Goal: Information Seeking & Learning: Learn about a topic

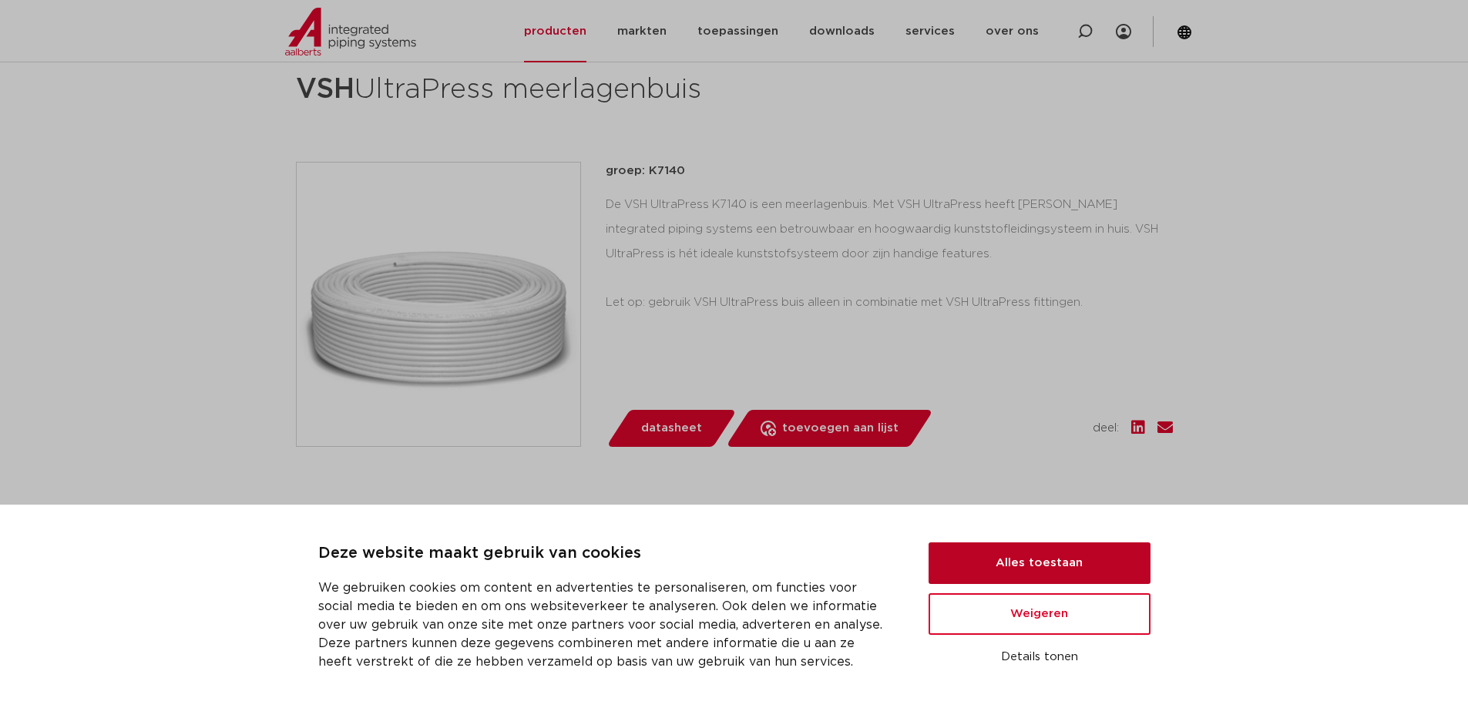
click at [1085, 564] on button "Alles toestaan" at bounding box center [1040, 564] width 222 height 42
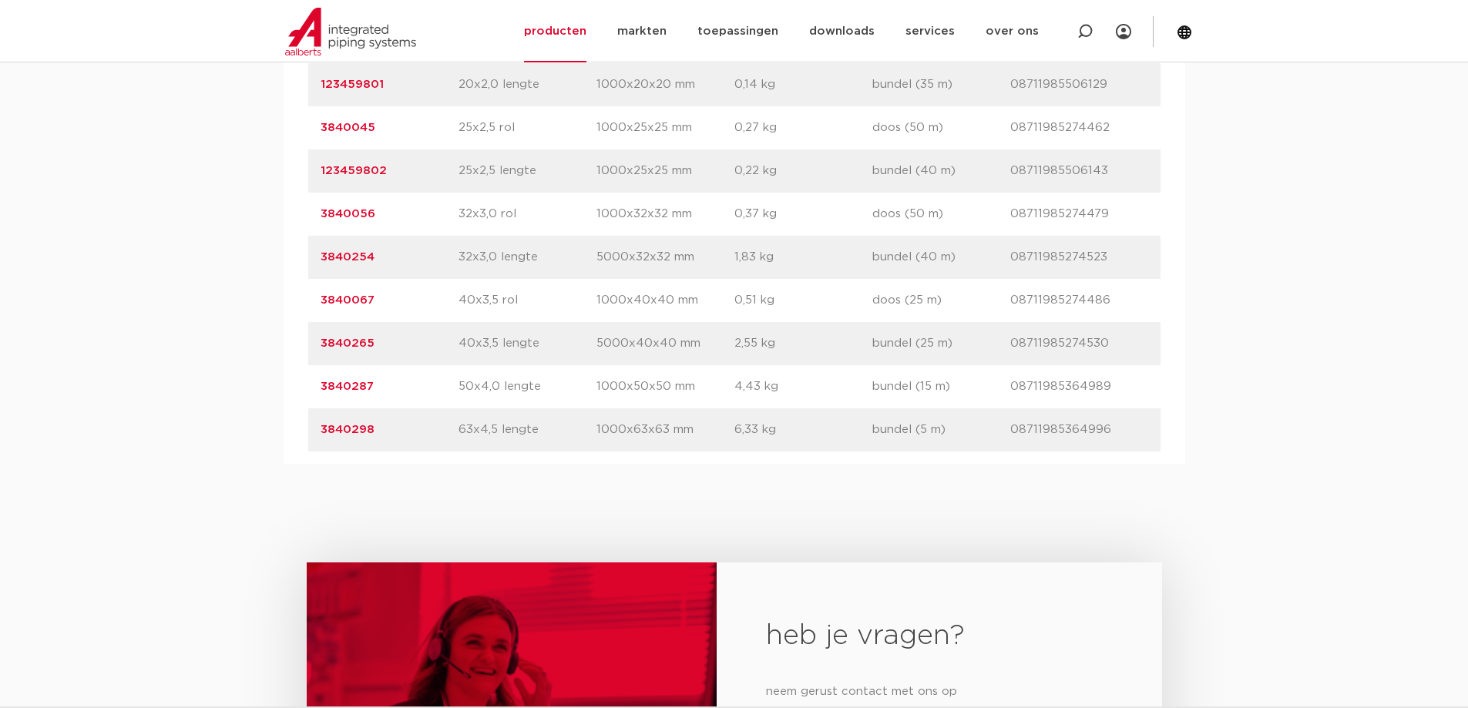
scroll to position [1310, 0]
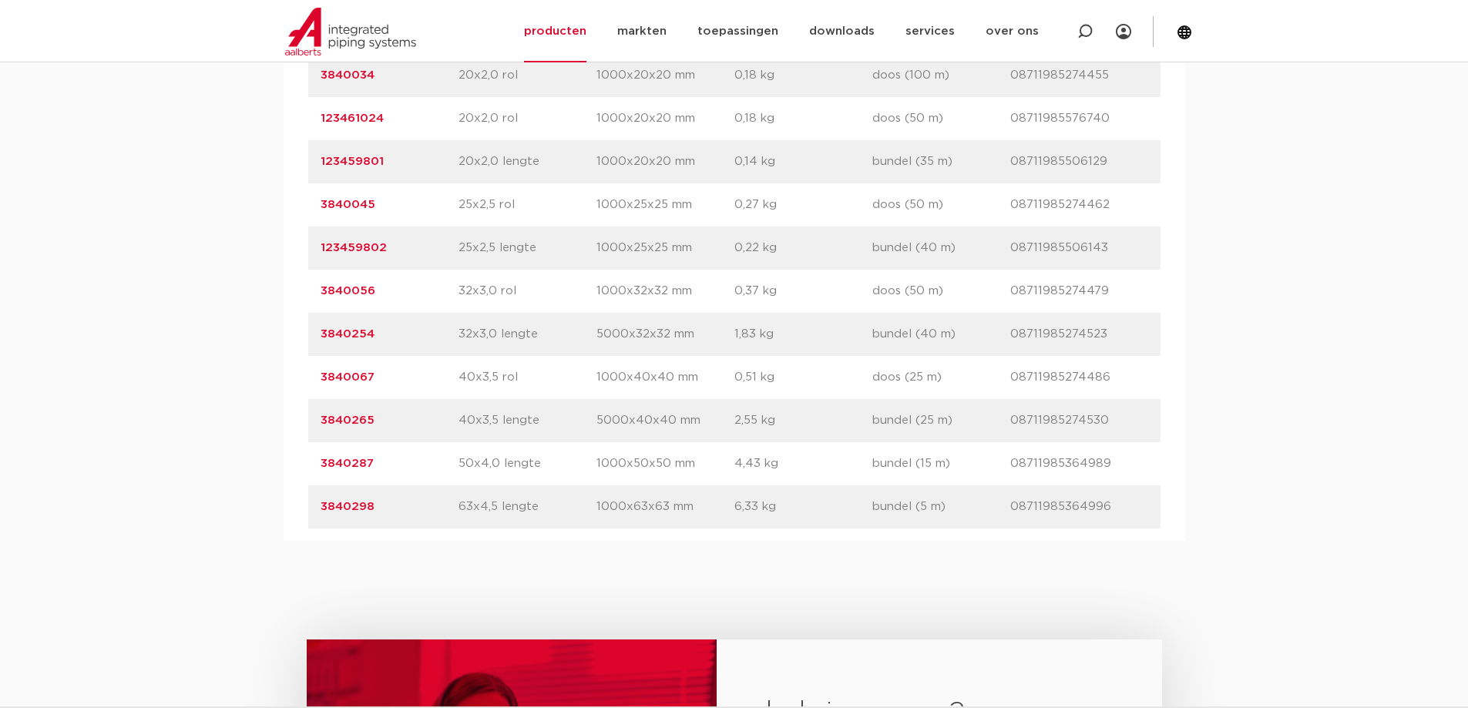
drag, startPoint x: 460, startPoint y: 378, endPoint x: 955, endPoint y: 368, distance: 494.9
click at [953, 370] on div "artikelnummer 3840067 afmeting 40x3,5 rol afmetingen 1000x40x40 mm gewicht 0,51…" at bounding box center [734, 377] width 852 height 43
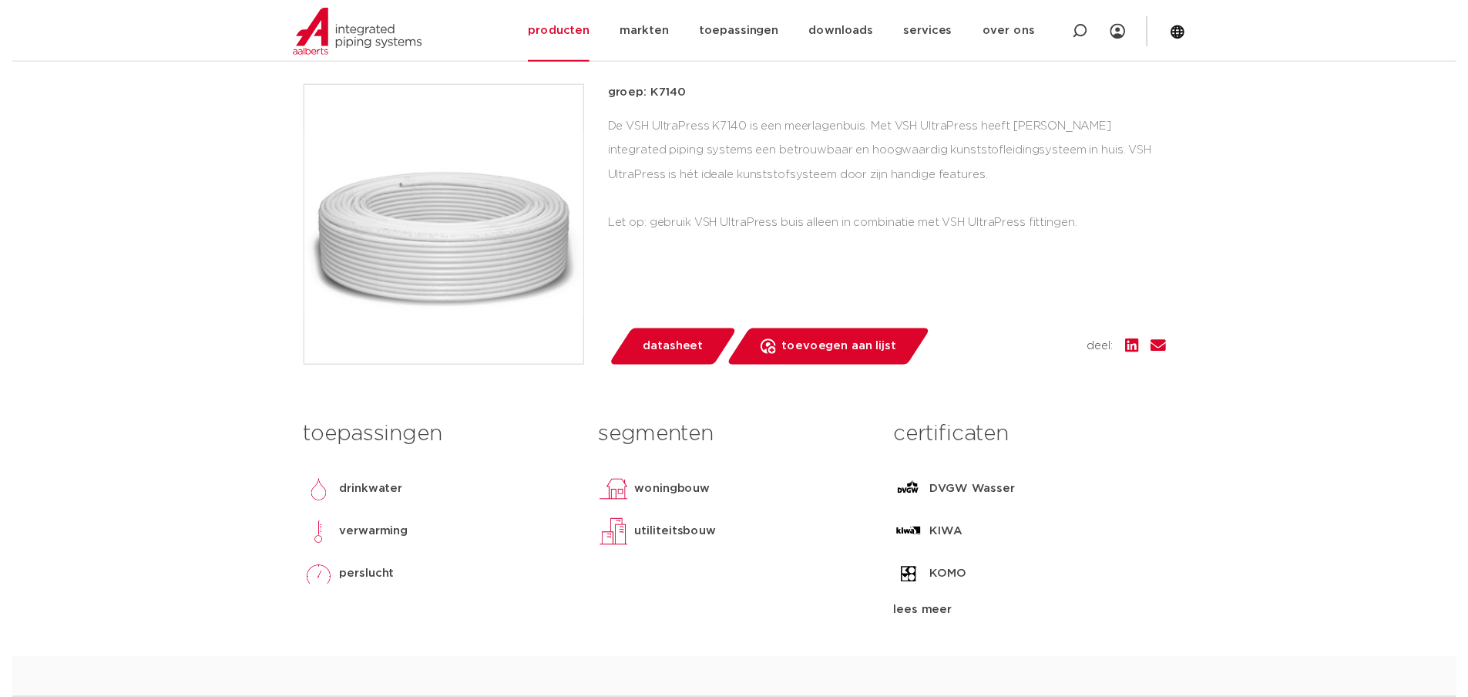
scroll to position [154, 0]
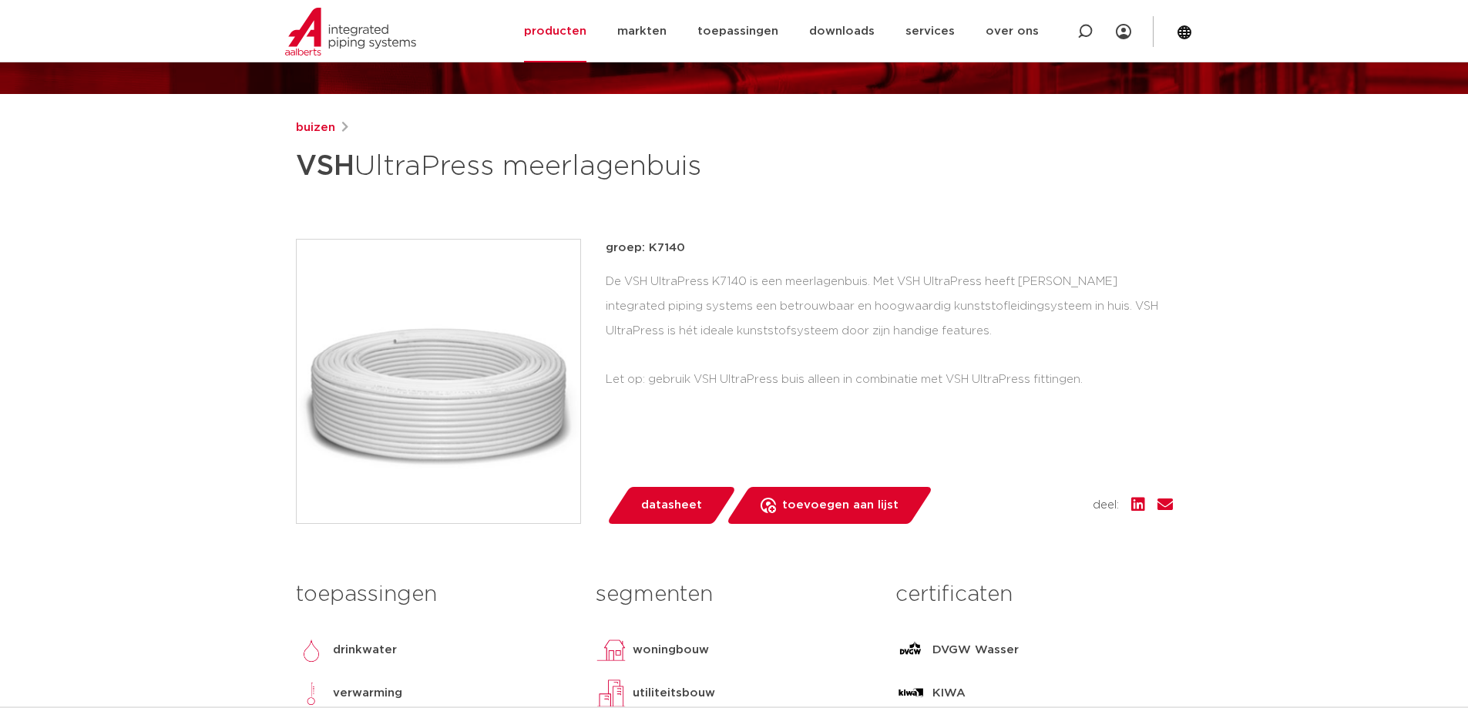
click at [660, 502] on span "datasheet" at bounding box center [671, 505] width 61 height 25
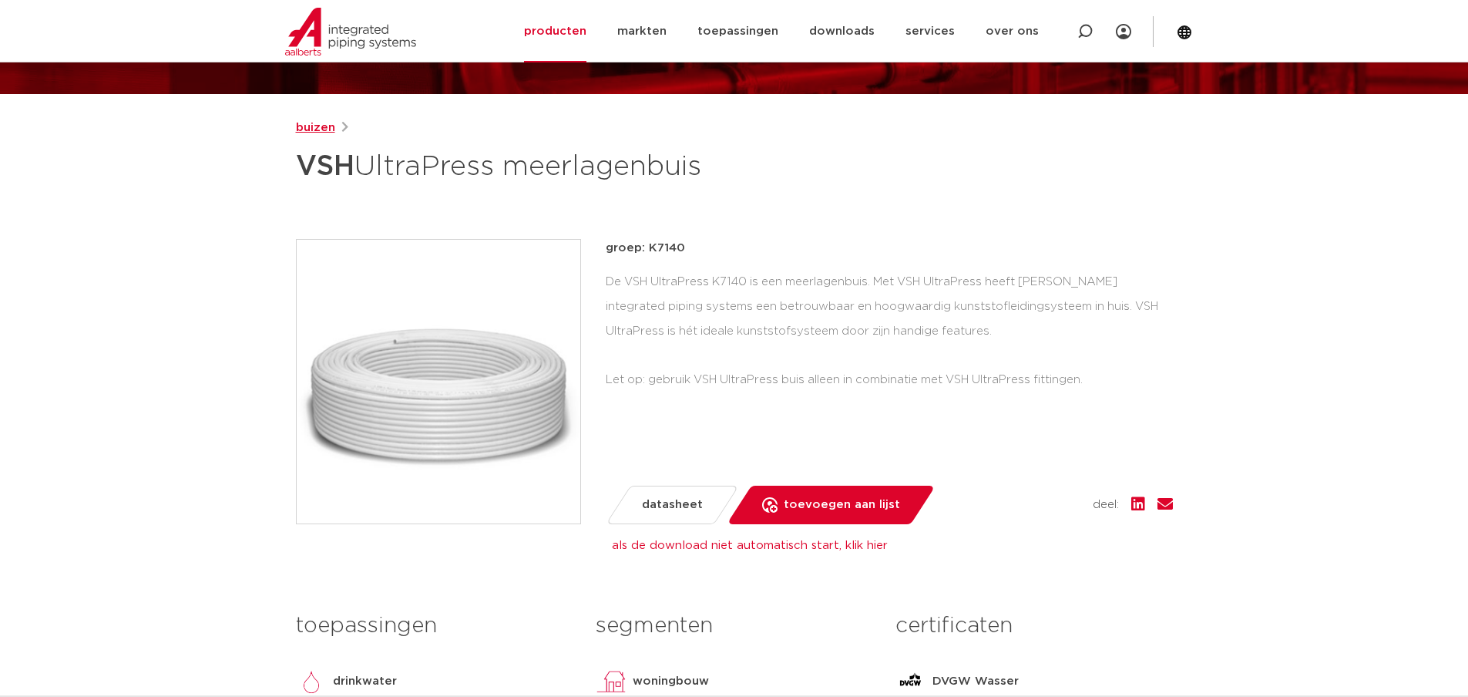
click at [323, 128] on link "buizen" at bounding box center [315, 128] width 39 height 18
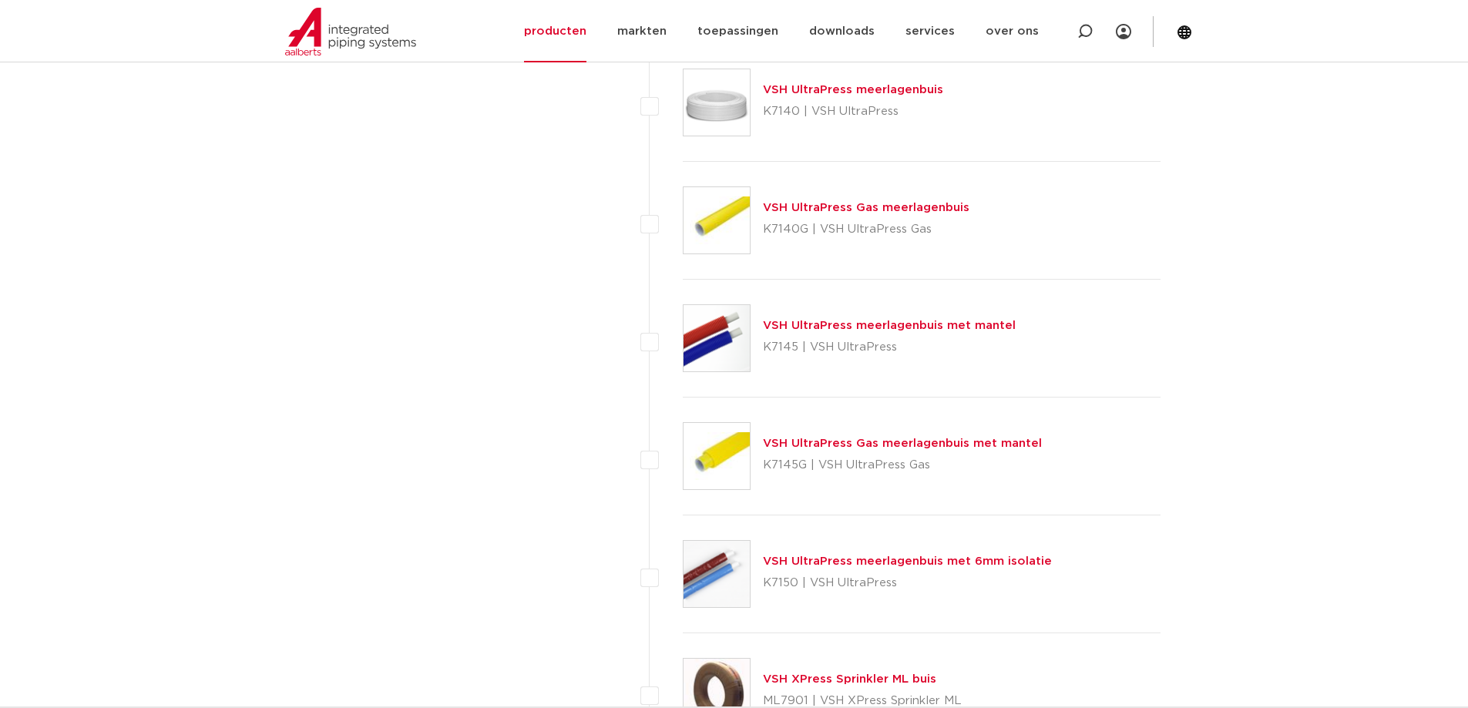
scroll to position [1310, 0]
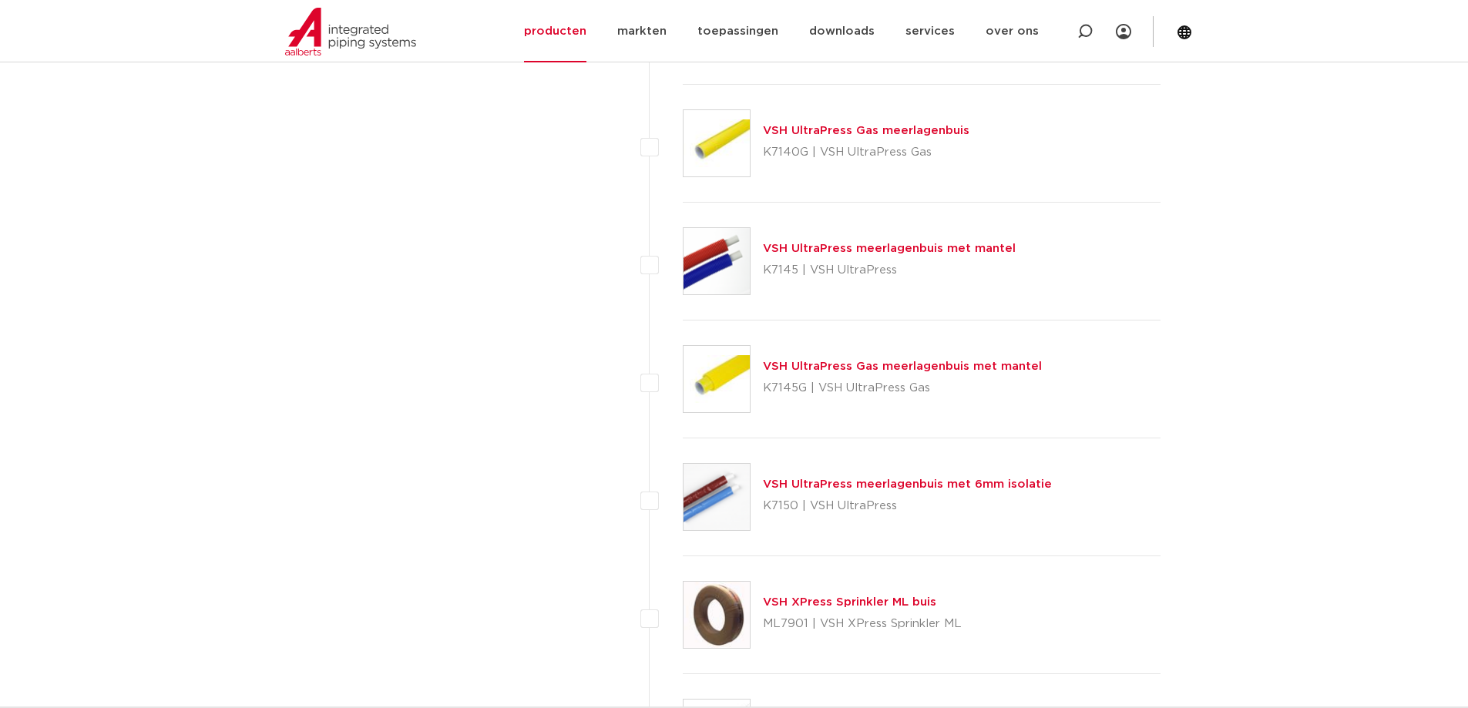
click at [882, 483] on link "VSH UltraPress meerlagenbuis met 6mm isolatie" at bounding box center [907, 485] width 289 height 12
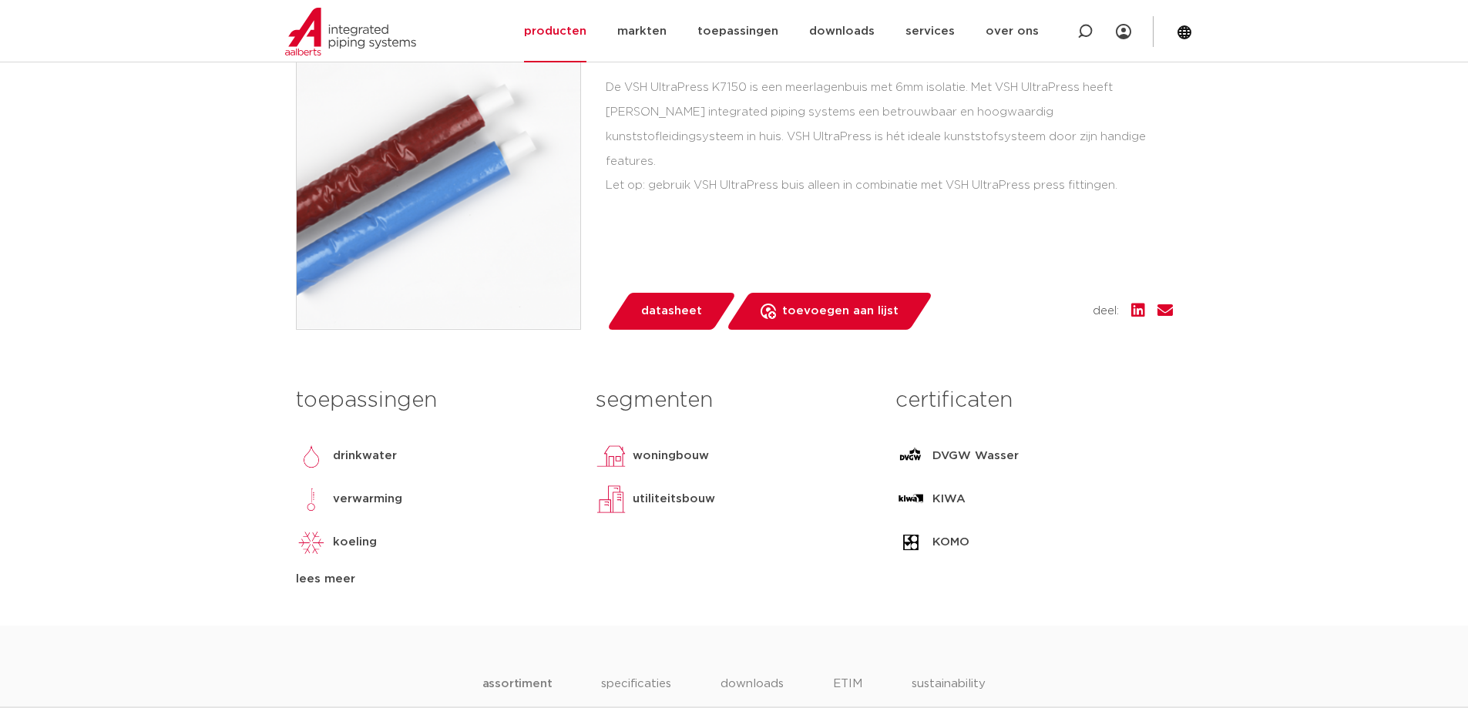
scroll to position [77, 0]
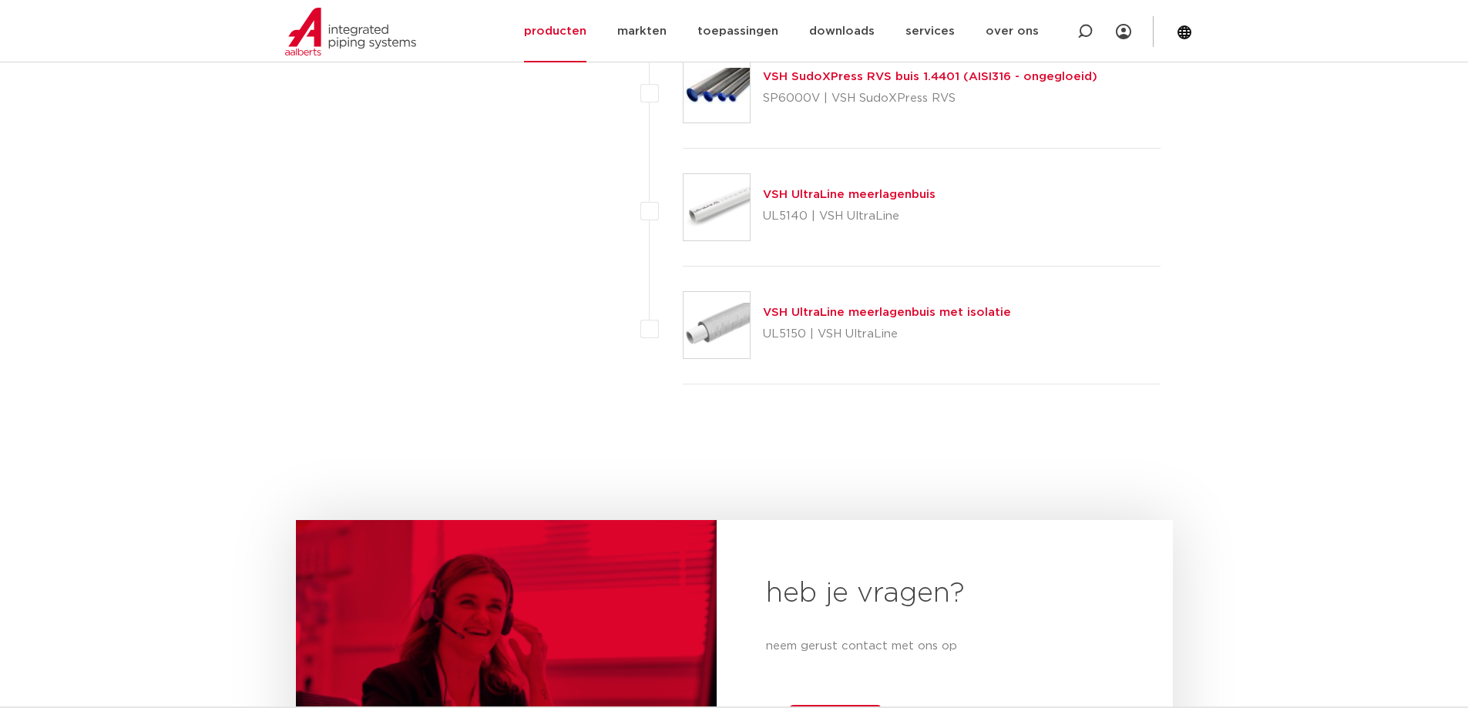
scroll to position [2312, 0]
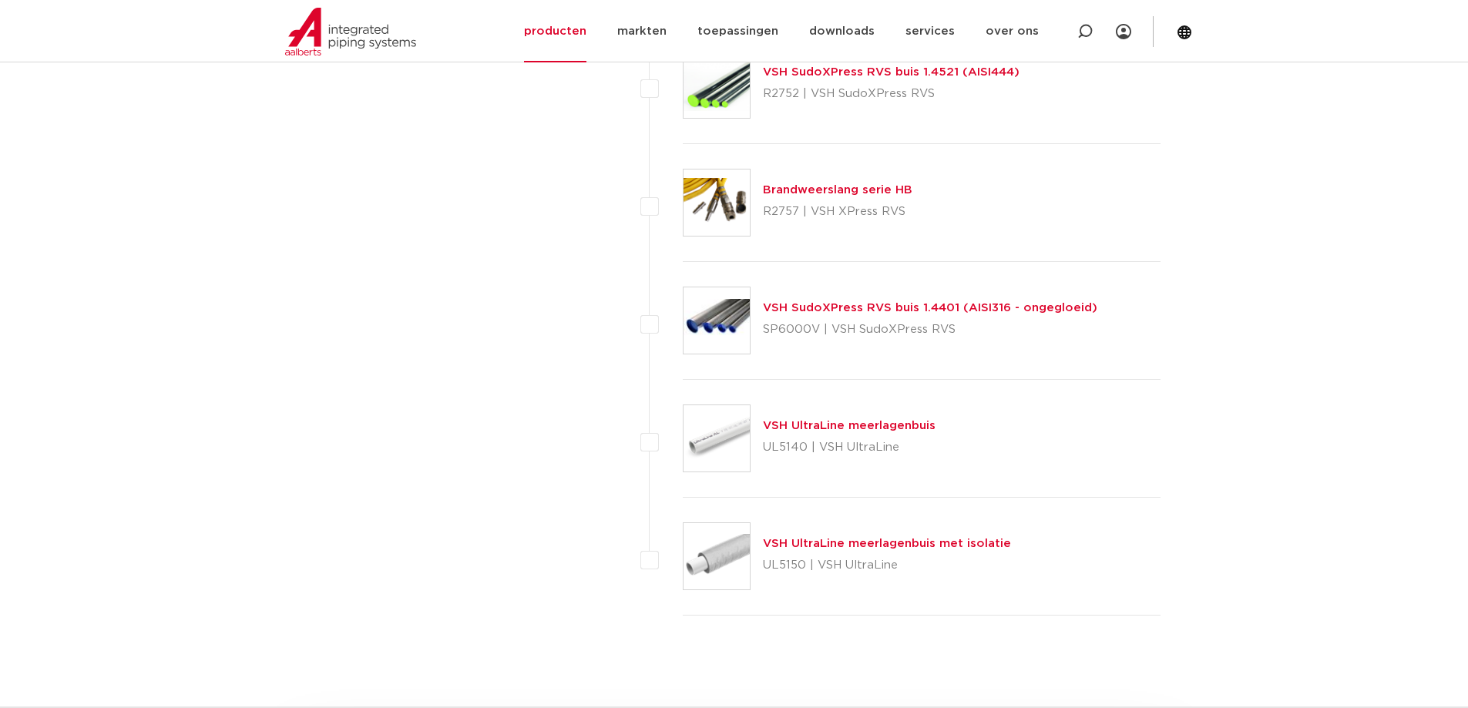
click at [917, 545] on link "VSH UltraLine meerlagenbuis met isolatie" at bounding box center [887, 544] width 248 height 12
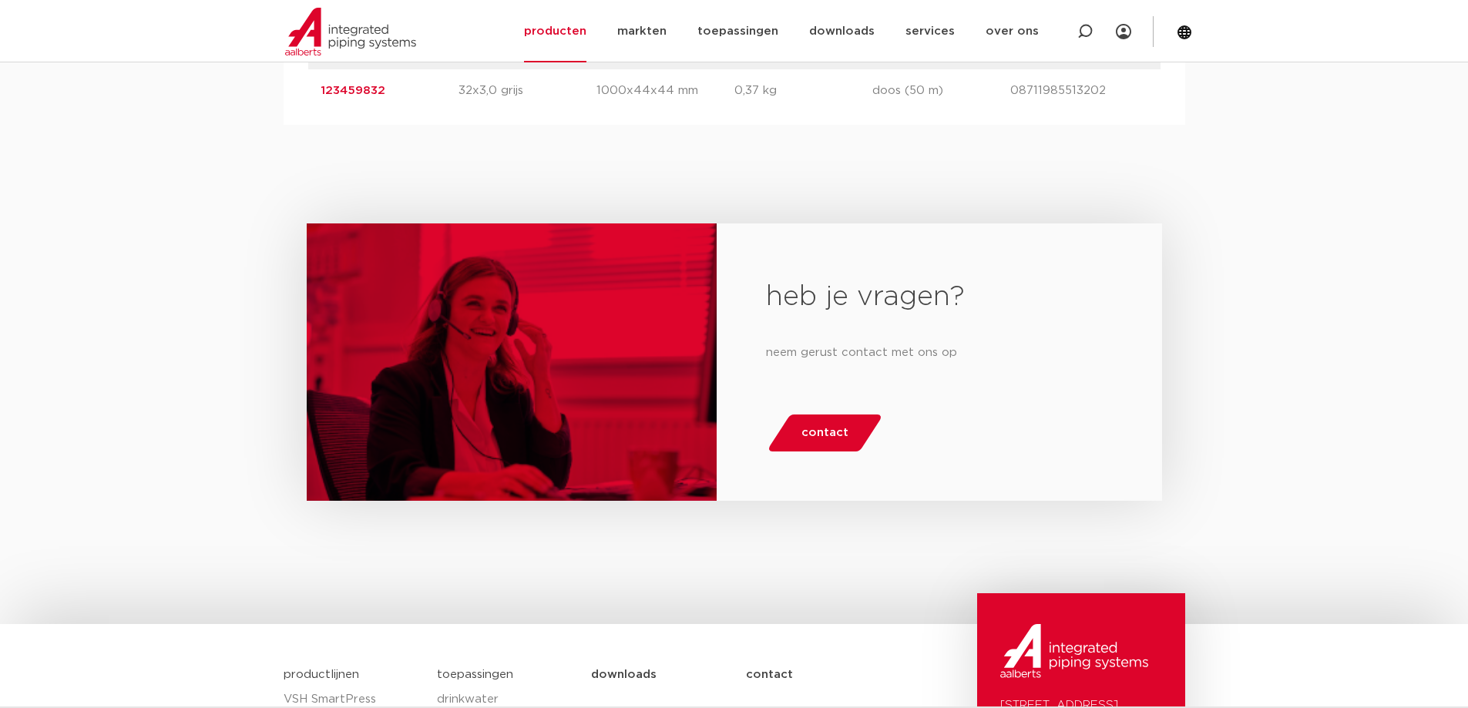
scroll to position [848, 0]
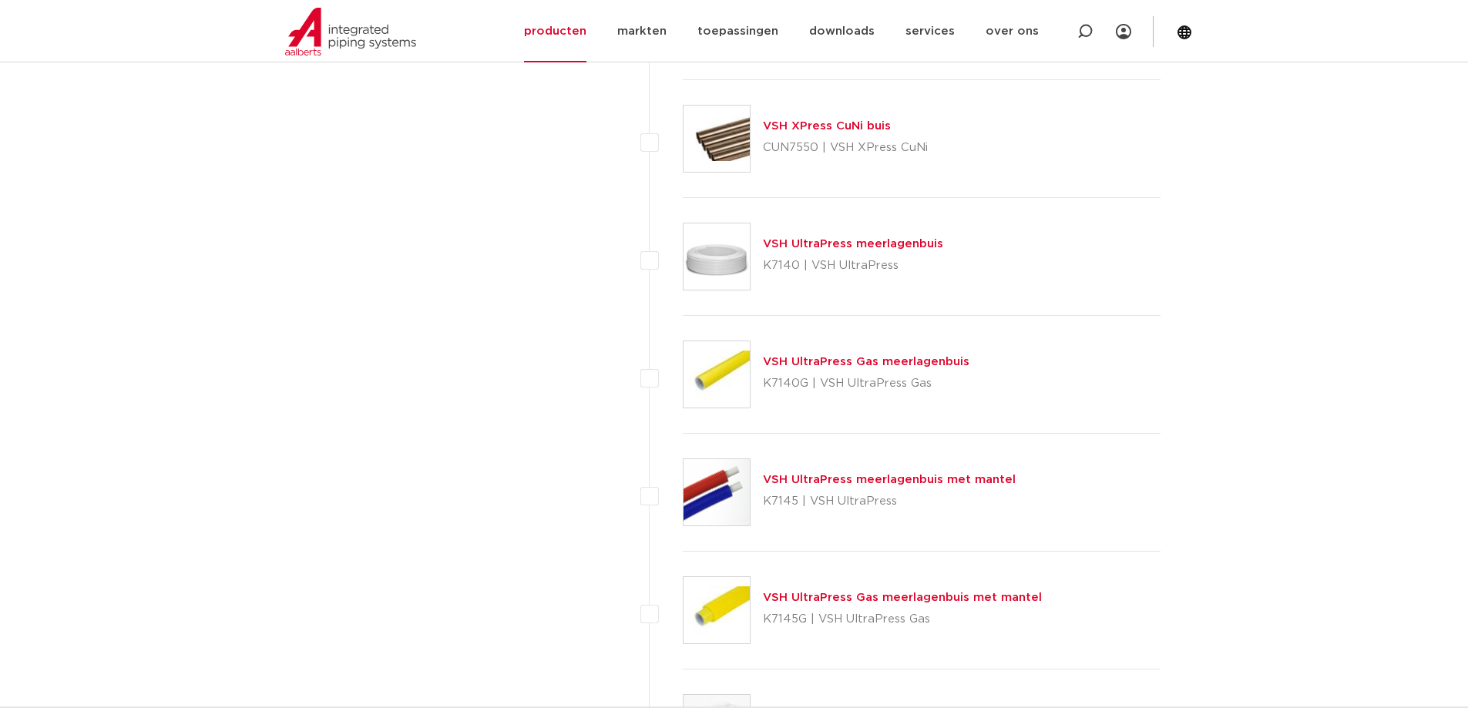
scroll to position [1002, 0]
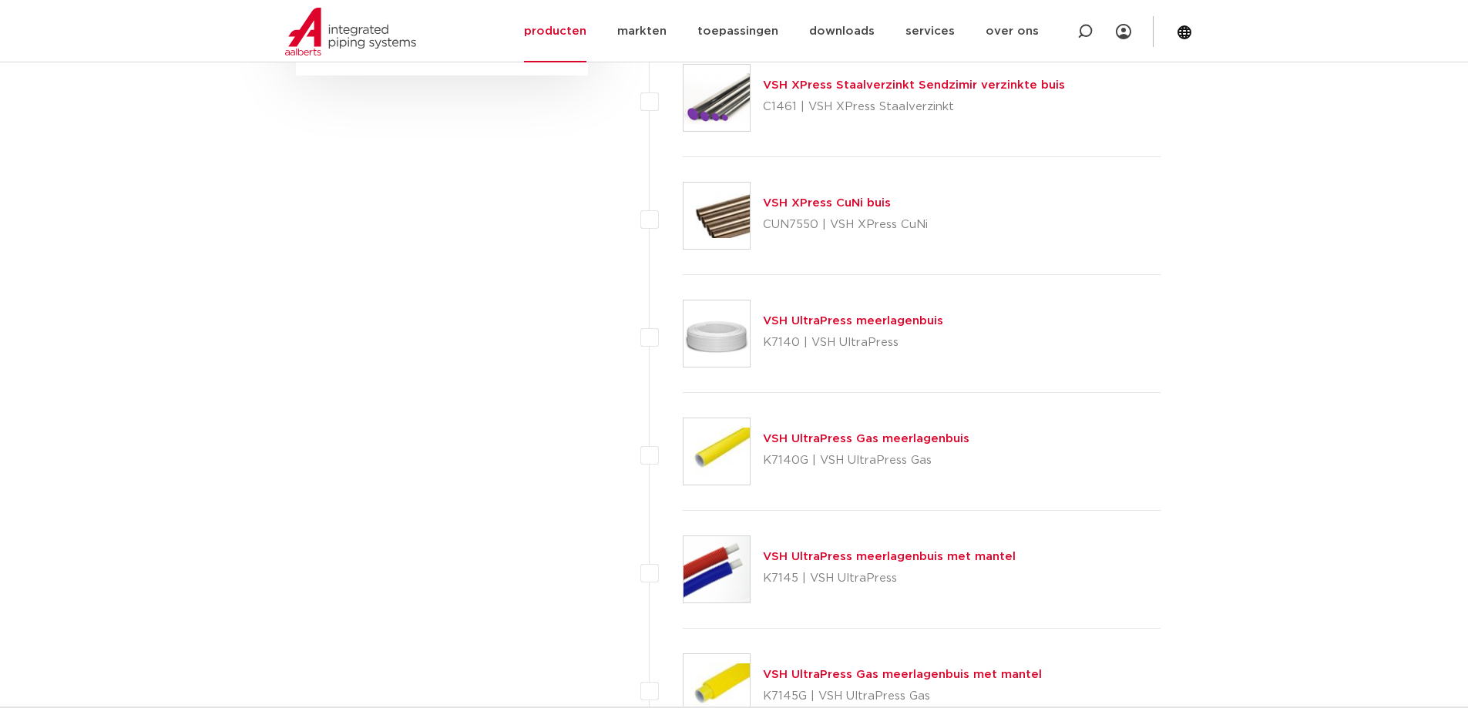
click at [812, 325] on link "VSH UltraPress meerlagenbuis" at bounding box center [853, 321] width 180 height 12
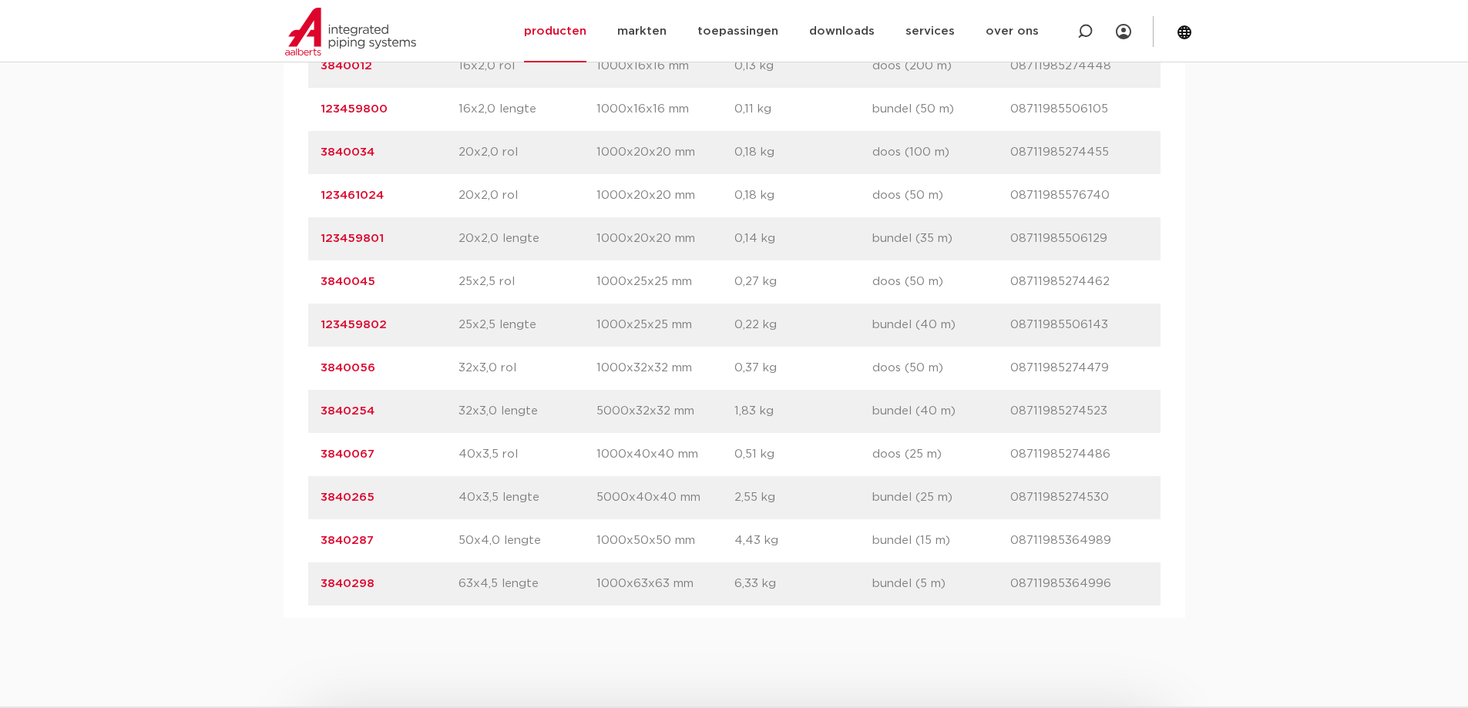
scroll to position [1310, 0]
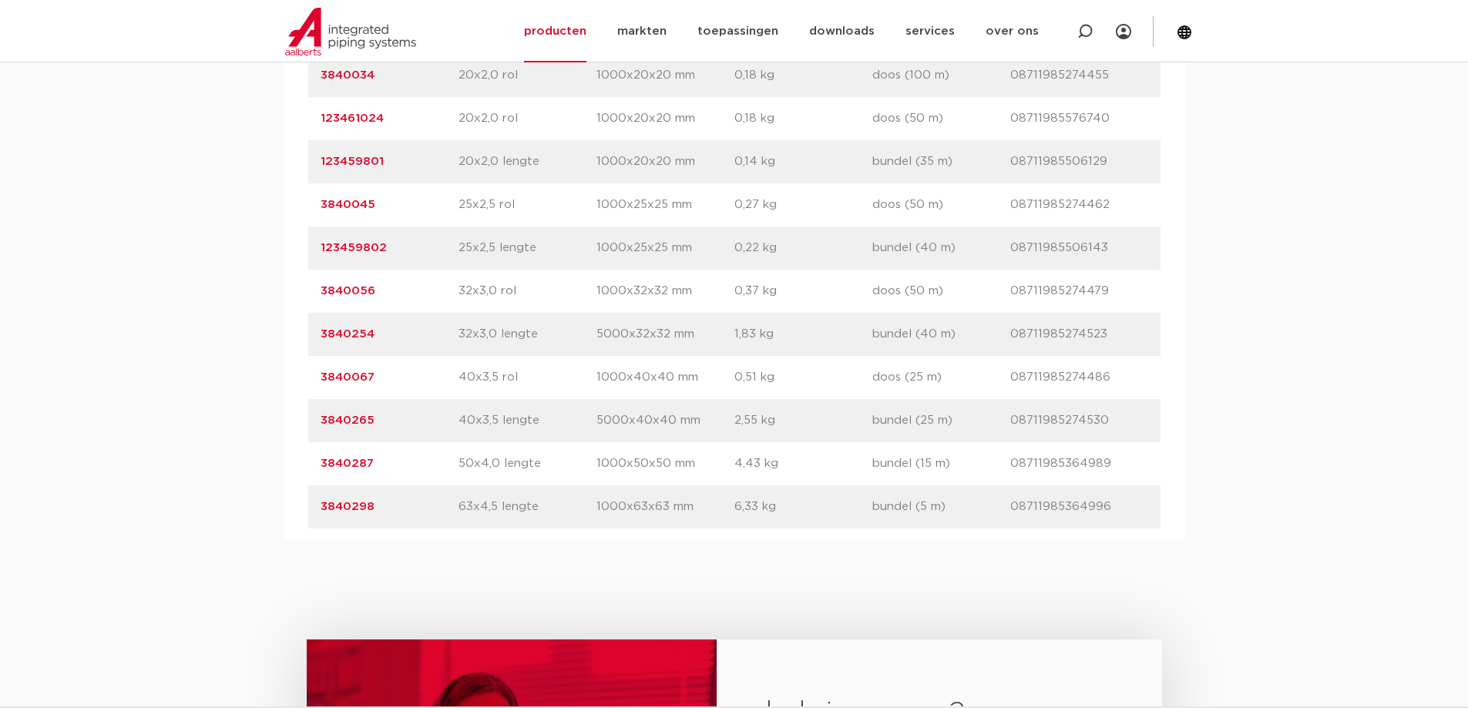
click at [345, 374] on link "3840067" at bounding box center [348, 377] width 54 height 12
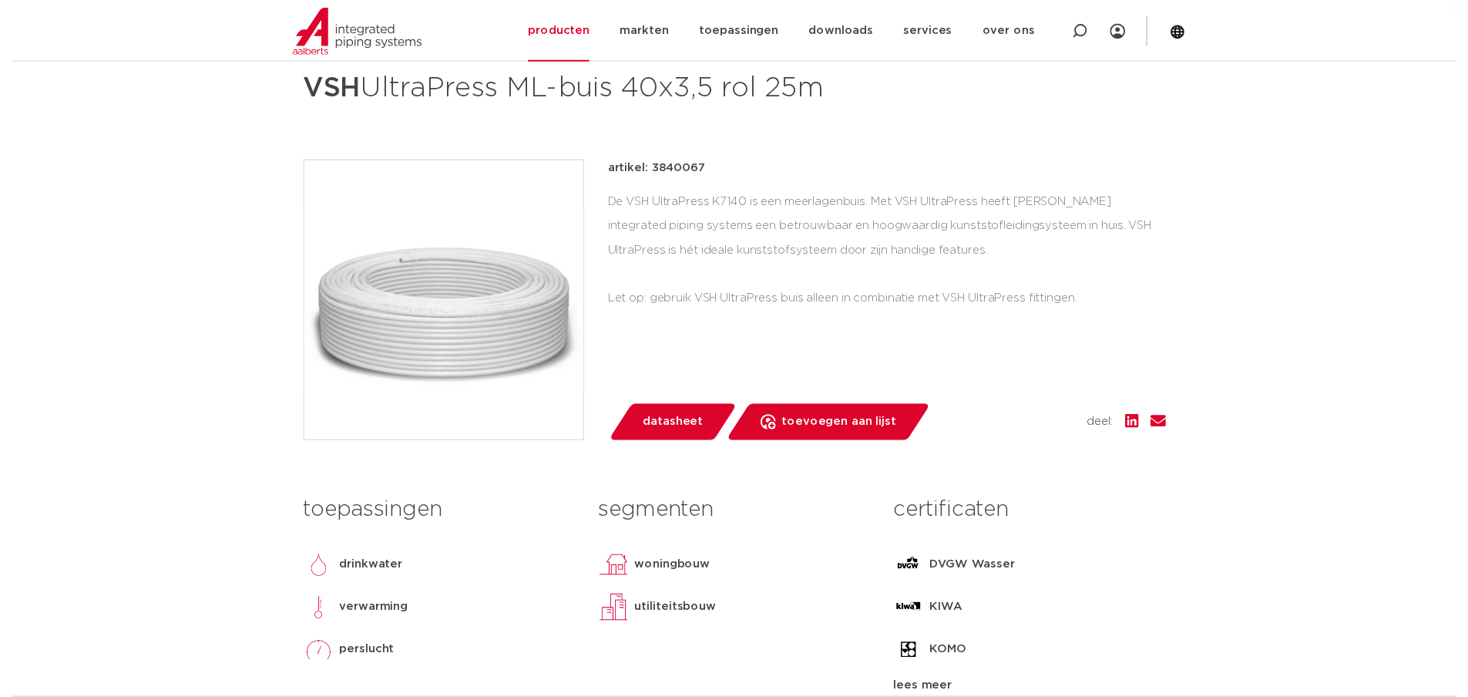
scroll to position [308, 0]
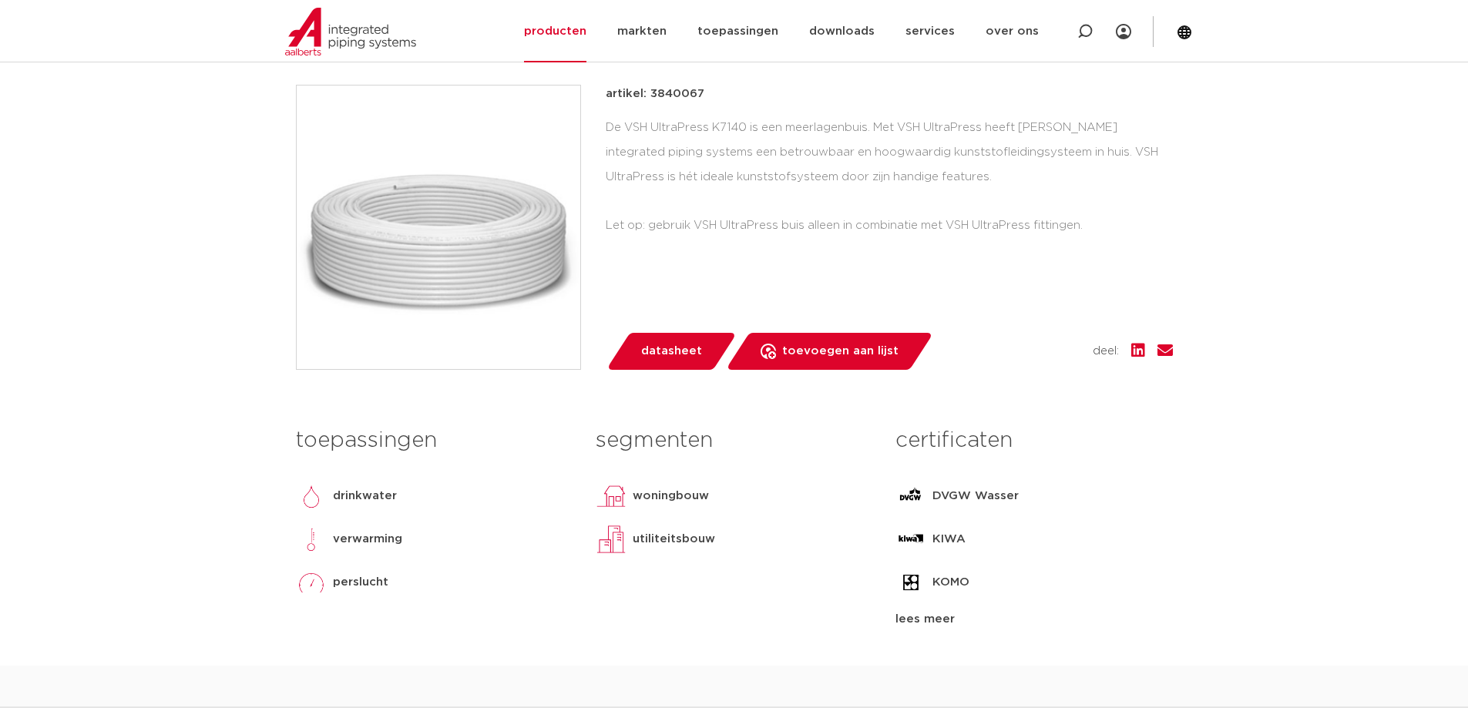
click at [669, 357] on span "datasheet" at bounding box center [671, 351] width 61 height 25
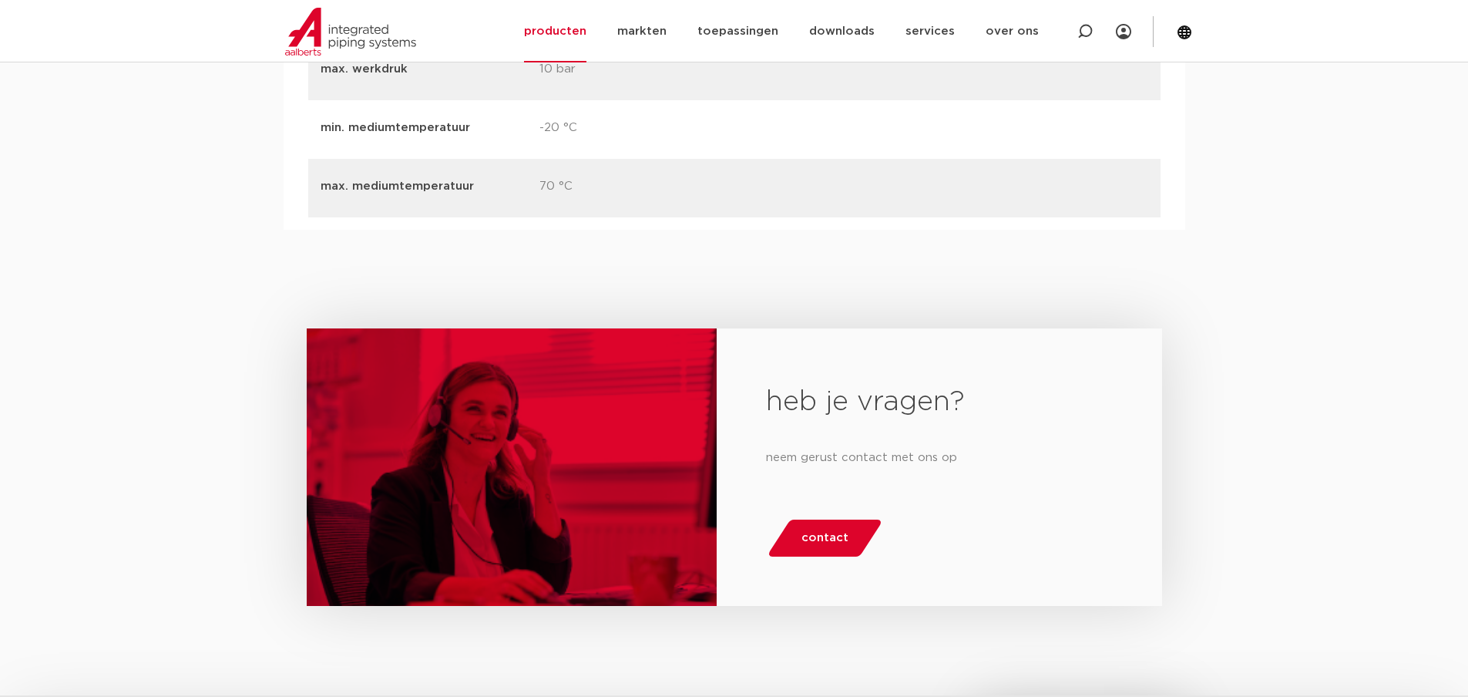
scroll to position [2152, 0]
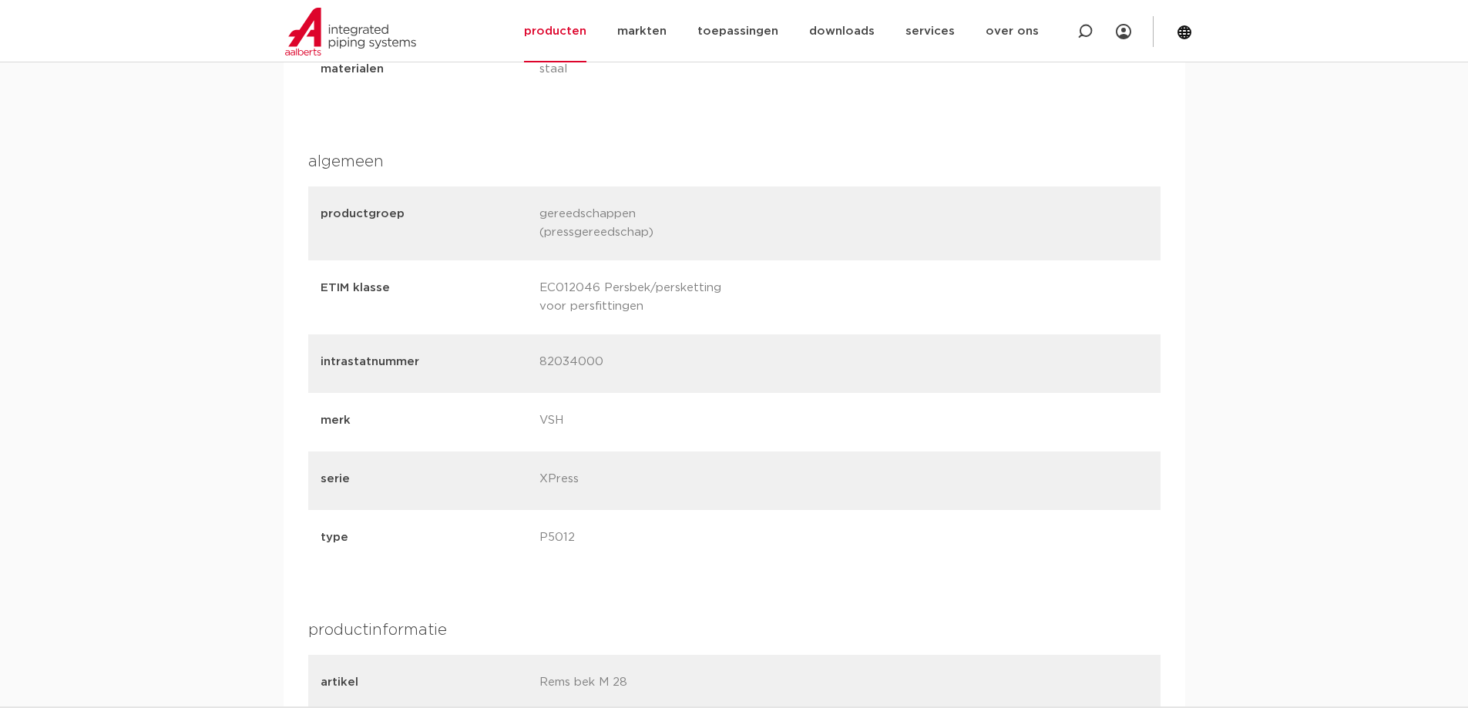
scroll to position [539, 0]
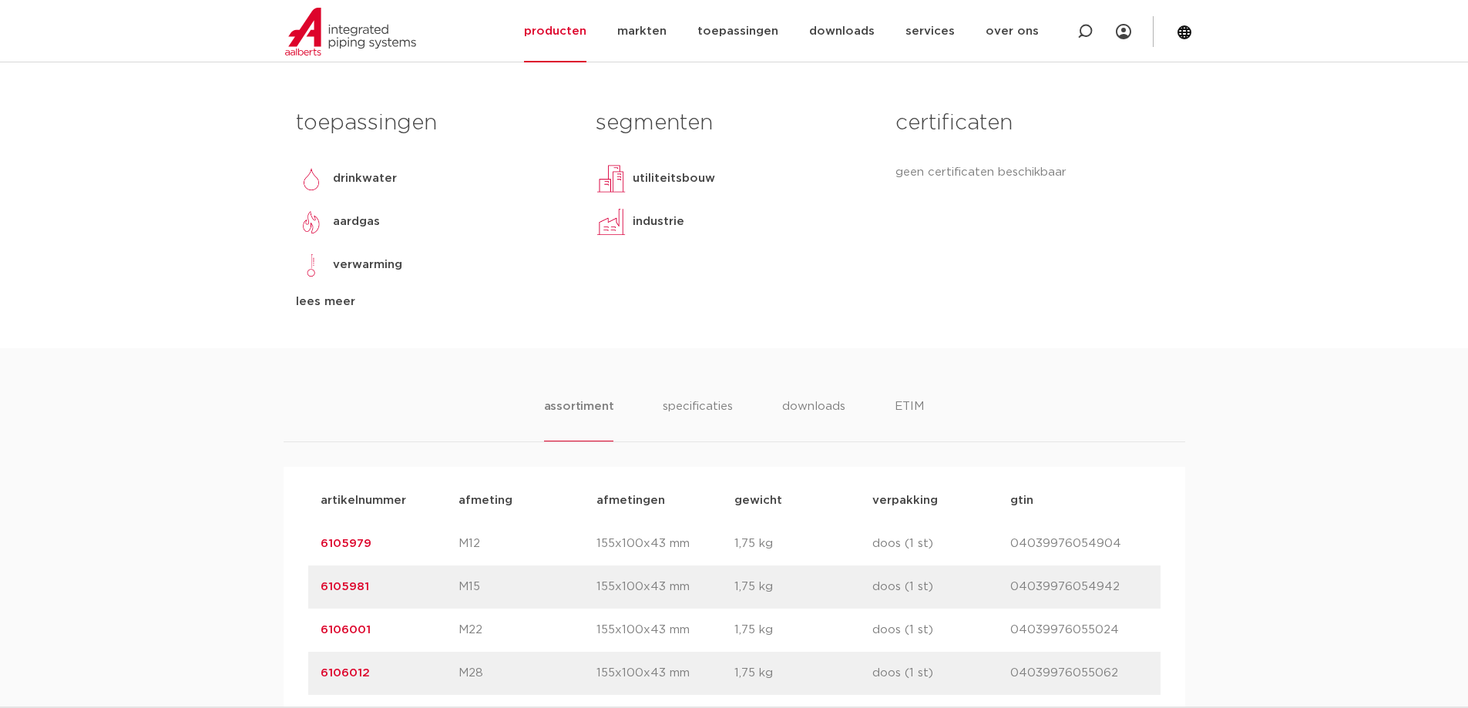
scroll to position [694, 0]
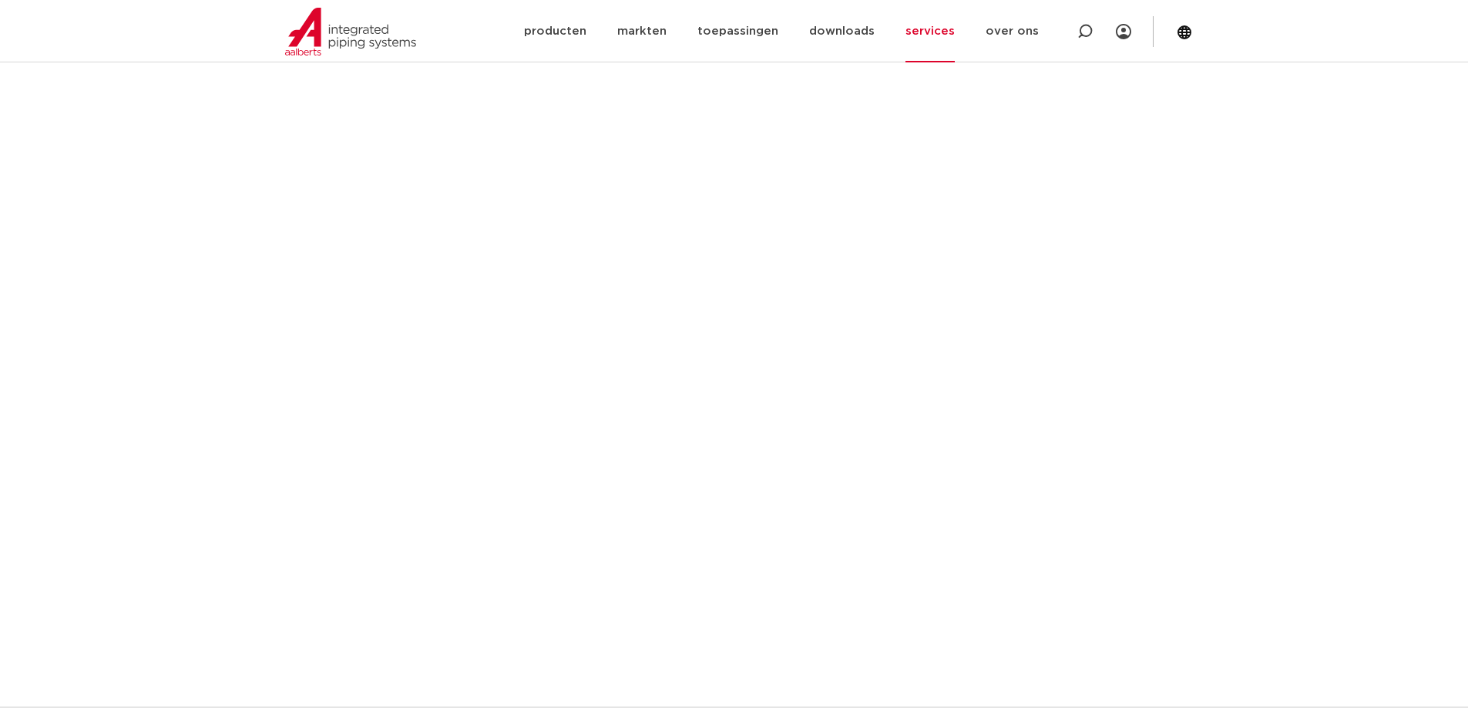
scroll to position [617, 0]
